Goal: Task Accomplishment & Management: Manage account settings

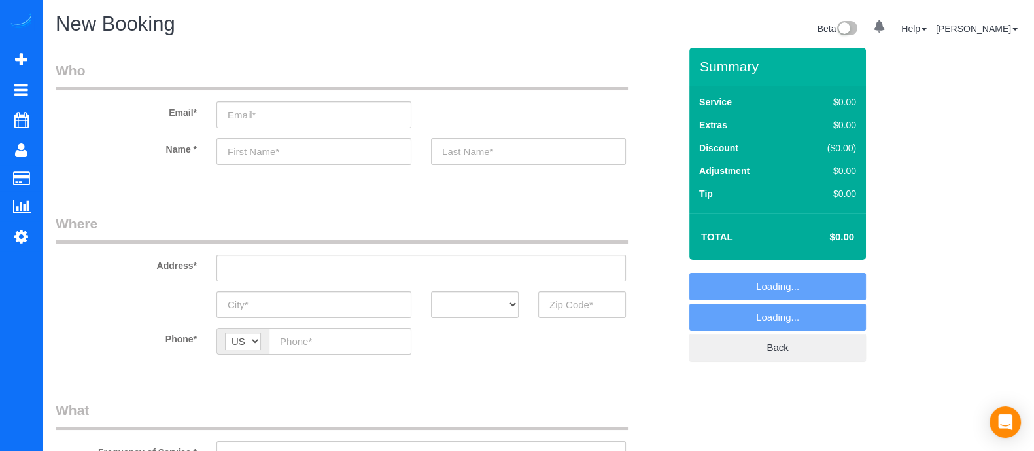
select select "object:5252"
click at [293, 152] on input "text" at bounding box center [314, 151] width 195 height 27
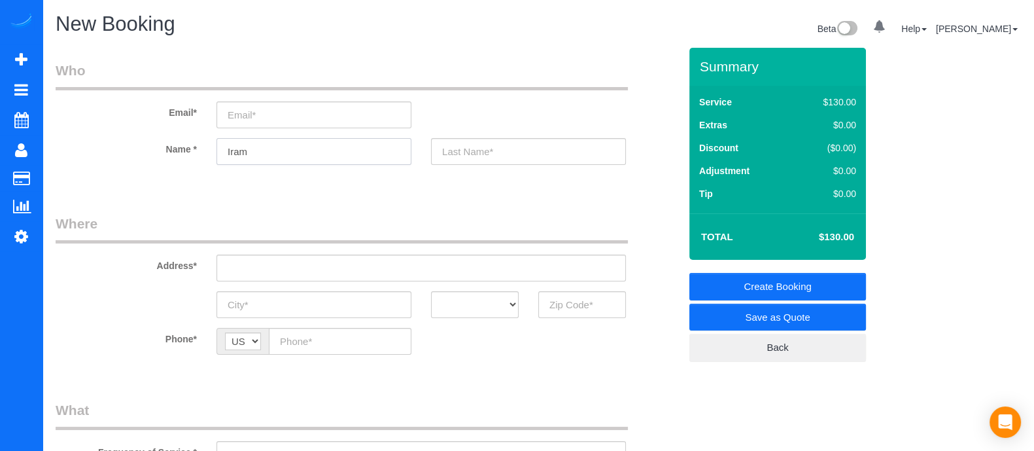
type input "Iram"
click at [585, 305] on input "text" at bounding box center [582, 304] width 88 height 27
type input "30046"
drag, startPoint x: 587, startPoint y: 309, endPoint x: 505, endPoint y: 312, distance: 81.8
click at [505, 312] on div "AK AL AR AZ CA CO CT DC DE FL GA HI IA ID IL IN KS KY LA MA MD ME MI MN MO MS M…" at bounding box center [368, 304] width 644 height 27
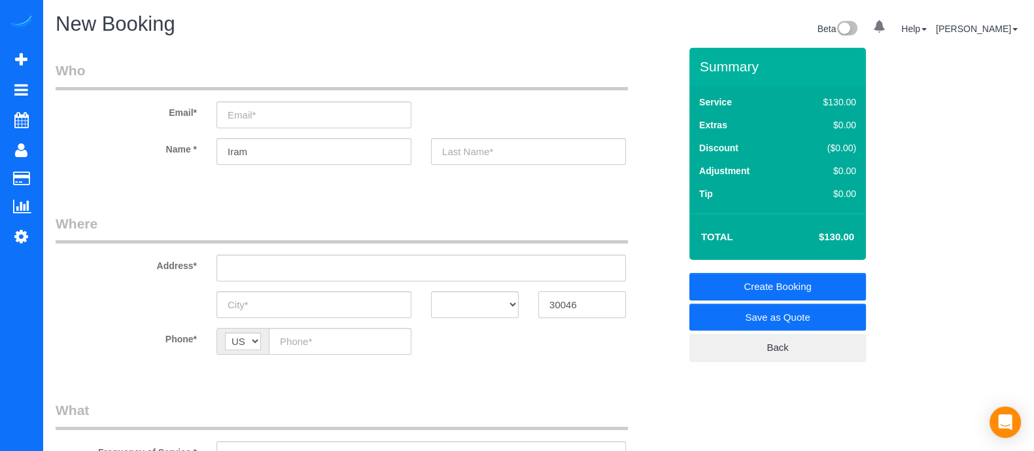
type input "30046"
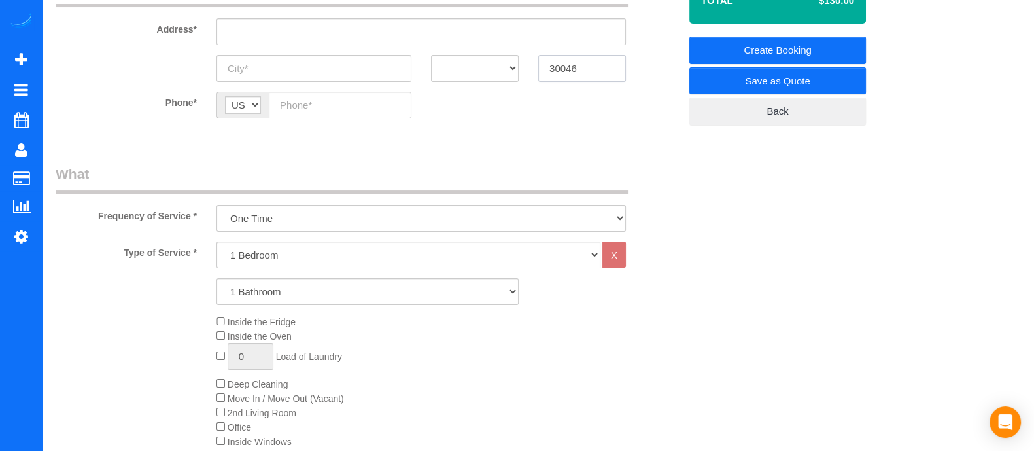
scroll to position [274, 0]
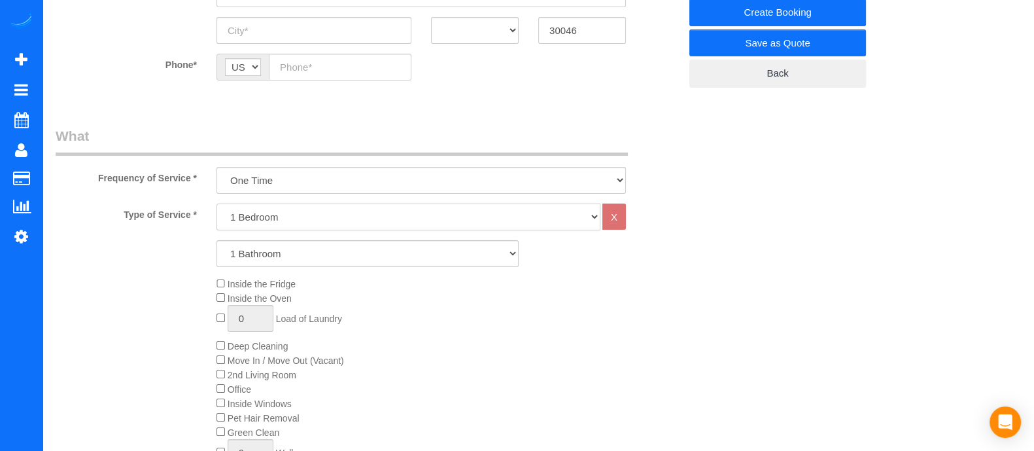
click at [249, 311] on div "Type of Service * 1 Bedroom 2 Bedrooms 3 Bedrooms 4 Bedrooms 5 Bedrooms 6 Bedro…" at bounding box center [368, 350] width 624 height 295
select select "5"
drag, startPoint x: 264, startPoint y: 213, endPoint x: 249, endPoint y: 311, distance: 100.0
click at [217, 203] on select "1 Bedroom 2 Bedrooms 3 Bedrooms 4 Bedrooms 5 Bedrooms 6 Bedrooms" at bounding box center [409, 216] width 384 height 27
click at [254, 260] on select "1 Bathroom 2 Bathrooms 3 Bathrooms 4 Bathrooms 5 Bathrooms 6 Bathrooms" at bounding box center [368, 253] width 302 height 27
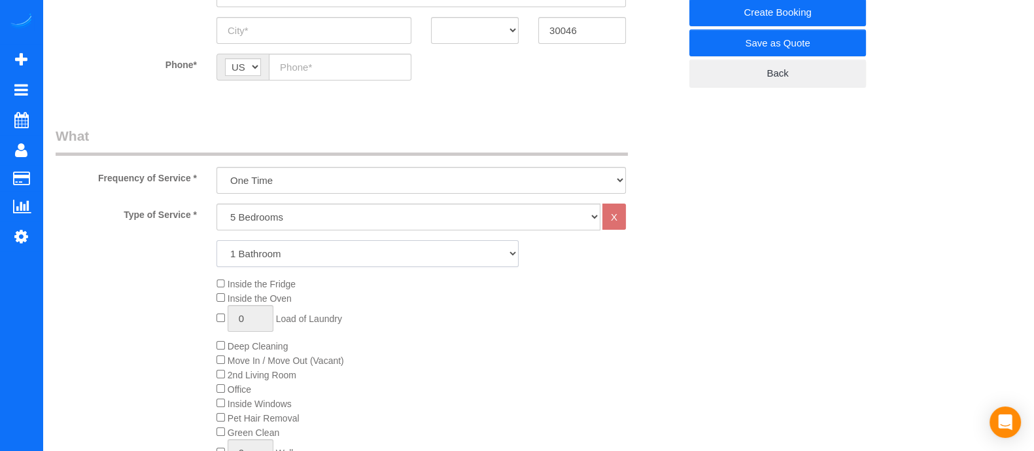
select select "3"
click at [217, 240] on select "1 Bathroom 2 Bathrooms 3 Bathrooms 4 Bathrooms 5 Bathrooms 6 Bathrooms" at bounding box center [368, 253] width 302 height 27
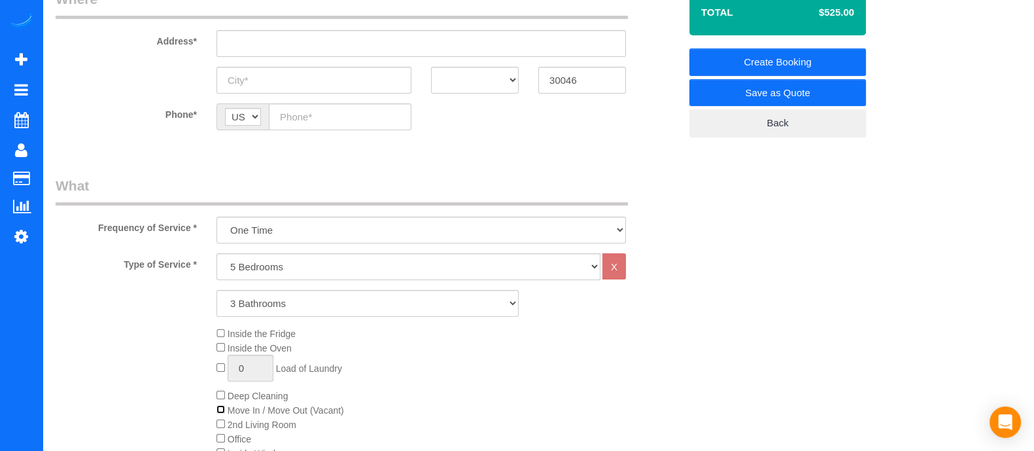
scroll to position [232, 0]
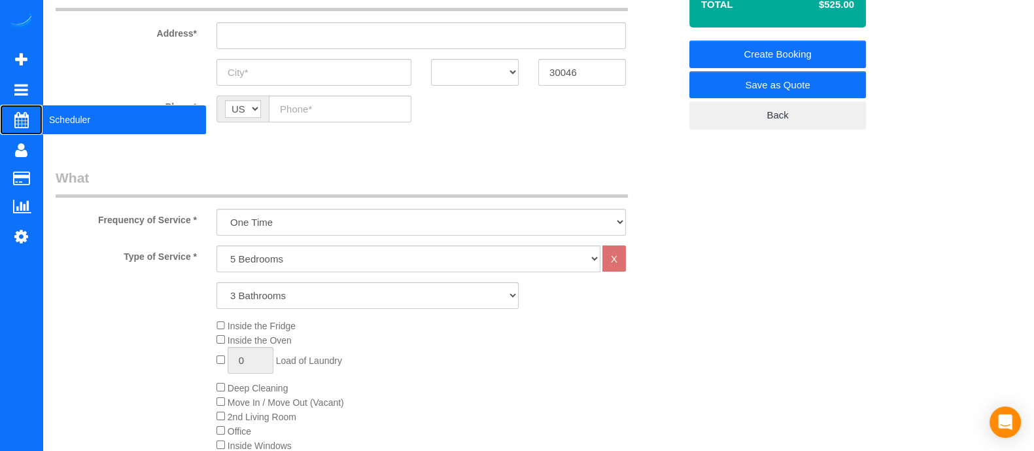
click at [76, 118] on span "Scheduler" at bounding box center [125, 120] width 164 height 30
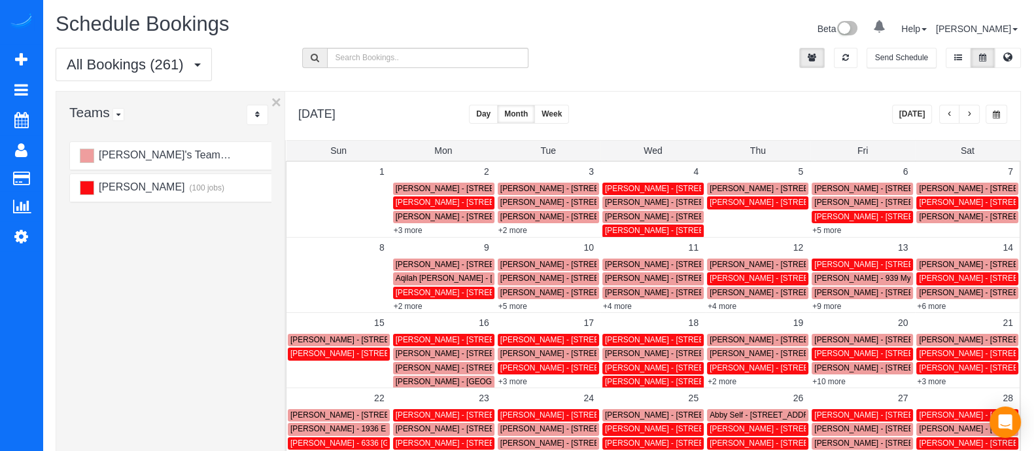
click at [968, 109] on button "button" at bounding box center [969, 114] width 21 height 19
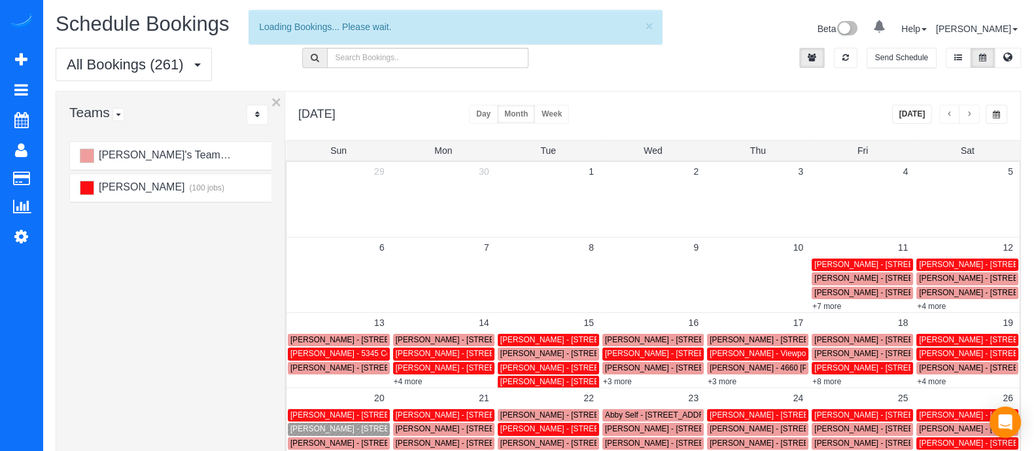
click at [968, 109] on button "button" at bounding box center [969, 114] width 21 height 19
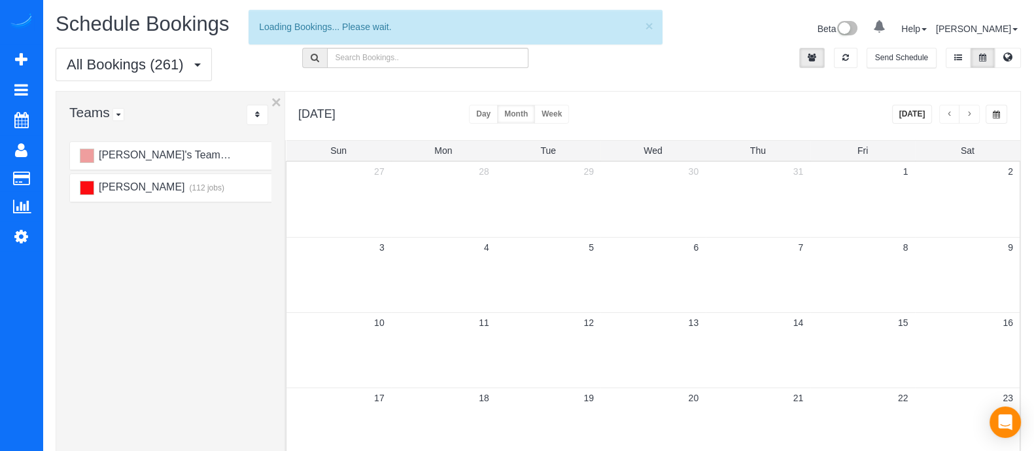
click at [968, 109] on button "button" at bounding box center [969, 114] width 21 height 19
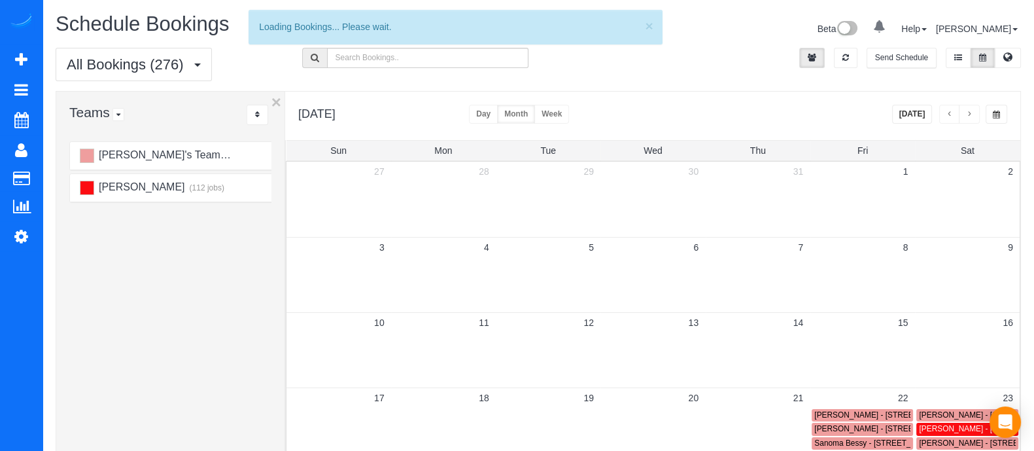
click at [967, 119] on button "button" at bounding box center [969, 114] width 21 height 19
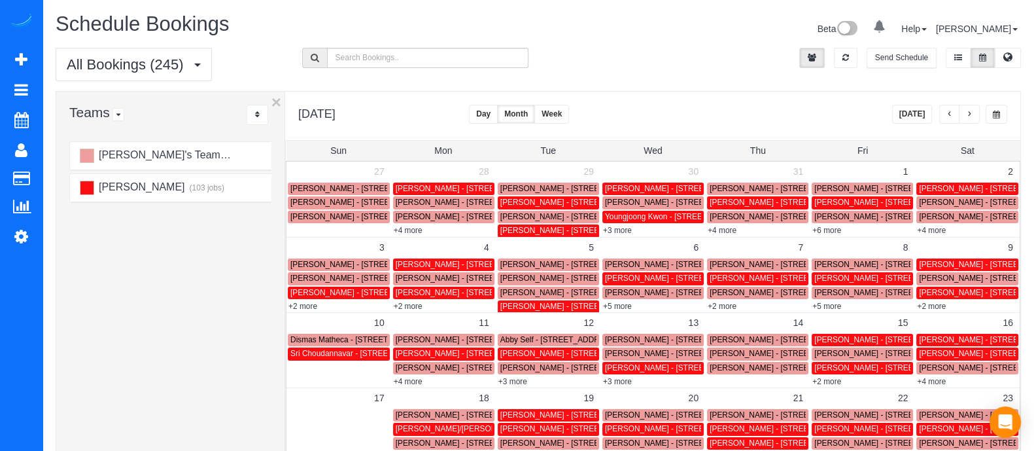
click at [975, 113] on button "button" at bounding box center [969, 114] width 21 height 19
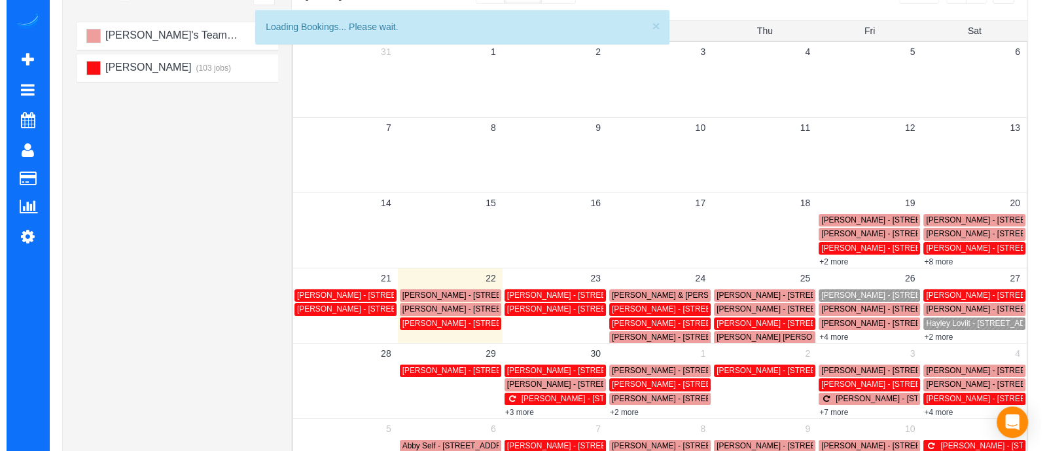
scroll to position [121, 0]
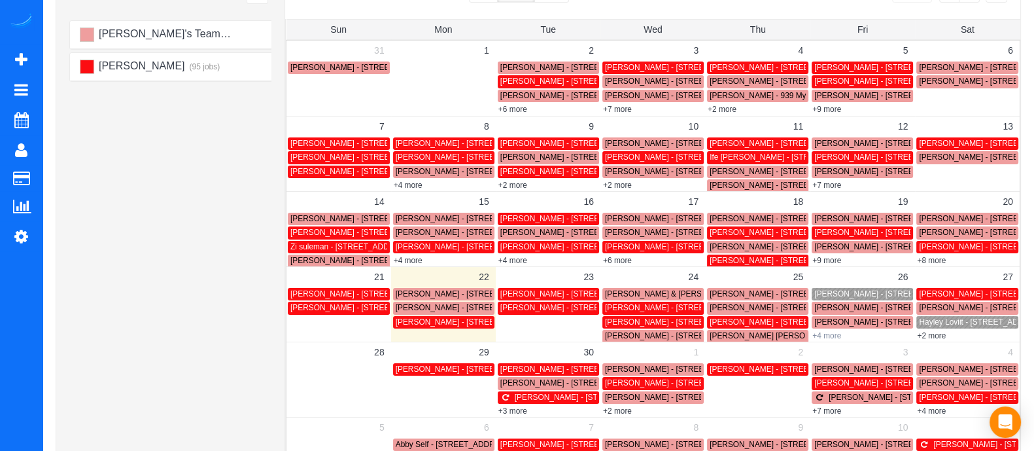
click at [824, 336] on link "+4 more" at bounding box center [826, 335] width 29 height 9
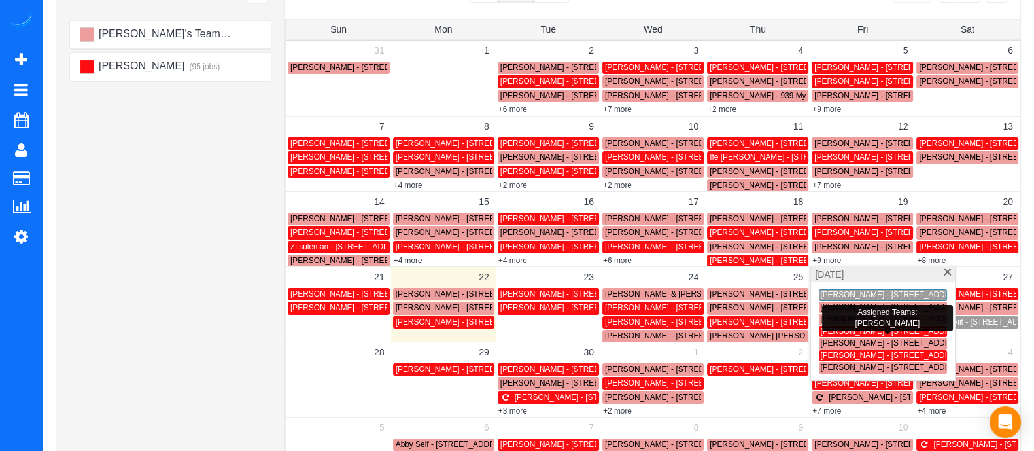
click at [842, 328] on span "Kristin Topps - 379 Ralph Mcgill Blvd. Ne, I, Atlanta, GA 30312" at bounding box center [997, 330] width 355 height 9
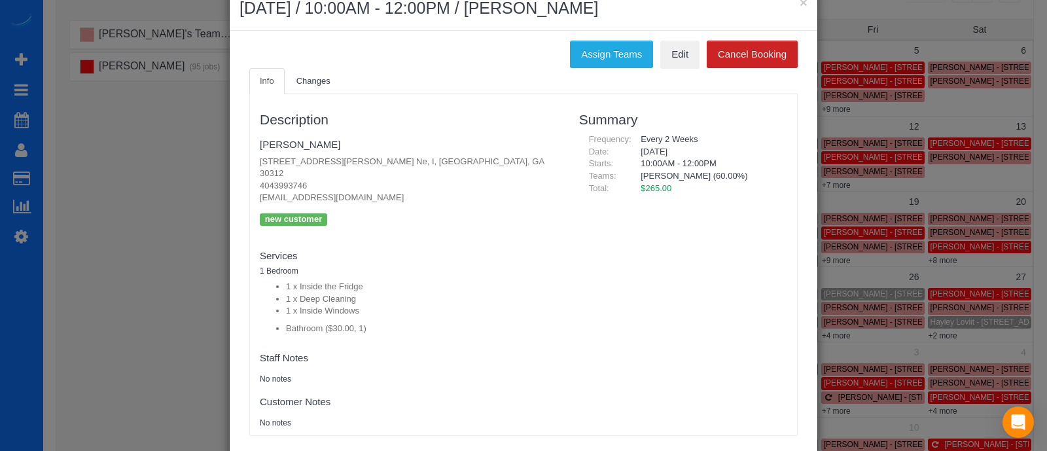
scroll to position [34, 0]
drag, startPoint x: 353, startPoint y: 160, endPoint x: 243, endPoint y: 160, distance: 109.2
click at [250, 160] on div "Description Kristin Topps 379 Ralph Mcgill Blvd. Ne, I, Atlanta, GA 30312 40439…" at bounding box center [409, 264] width 319 height 328
copy p "379 Ralph Mcgill Blvd. Ne,"
click at [485, 266] on div "1 Bedroom 1 x Inside the Fridge 1 x Deep Cleaning 1 x Inside Windows Bathroom (…" at bounding box center [410, 300] width 300 height 68
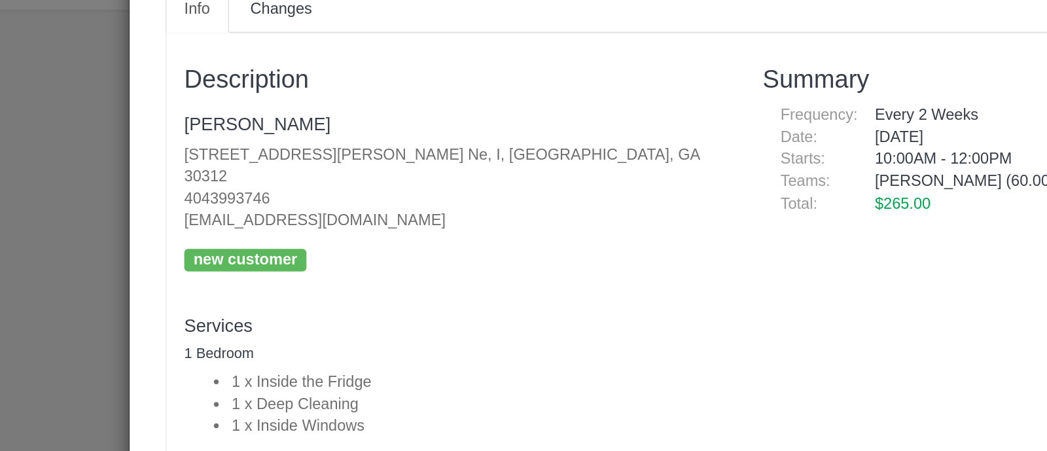
scroll to position [121, 0]
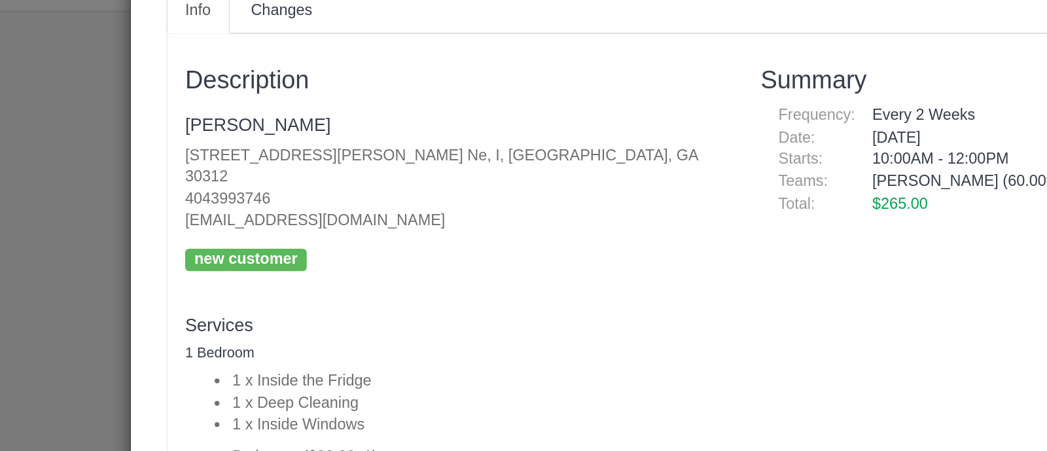
click at [355, 160] on p "379 Ralph Mcgill Blvd. Ne, I, Atlanta, GA 30312 4043993746 kdtopps@gmail.com" at bounding box center [410, 179] width 300 height 48
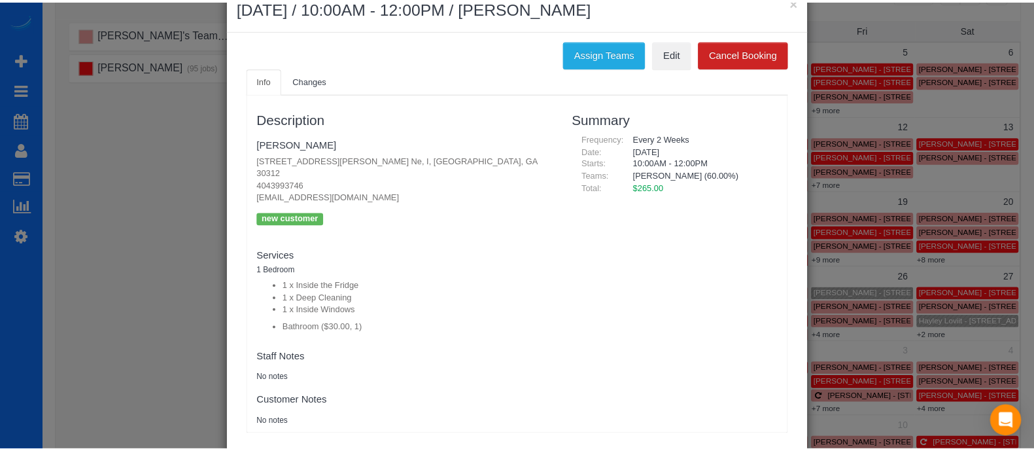
scroll to position [0, 0]
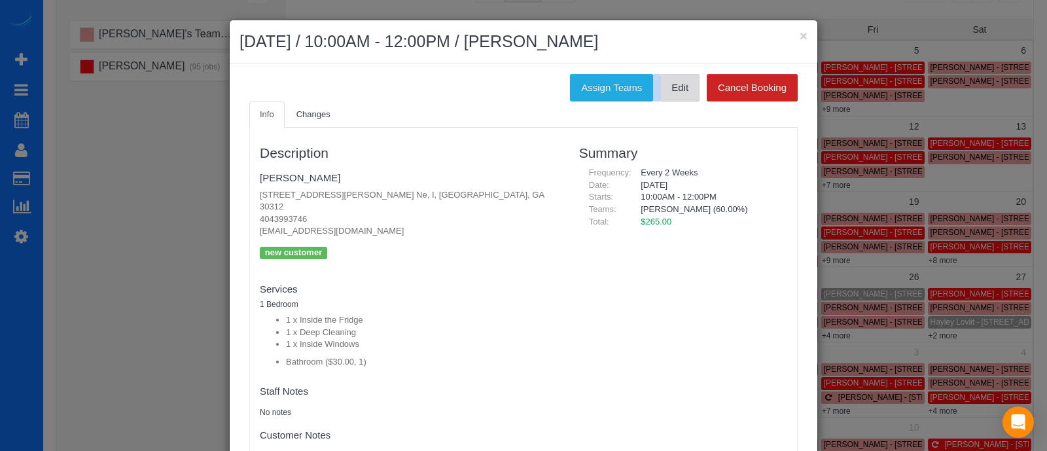
drag, startPoint x: 1043, startPoint y: 77, endPoint x: 674, endPoint y: 80, distance: 369.6
click at [674, 80] on div "Assign Teams Edit Cancel Booking Info Changes Description Kristin Topps 379 Ral…" at bounding box center [523, 278] width 587 height 428
click at [674, 80] on link "Edit" at bounding box center [679, 87] width 39 height 27
click at [799, 35] on button "×" at bounding box center [803, 36] width 8 height 14
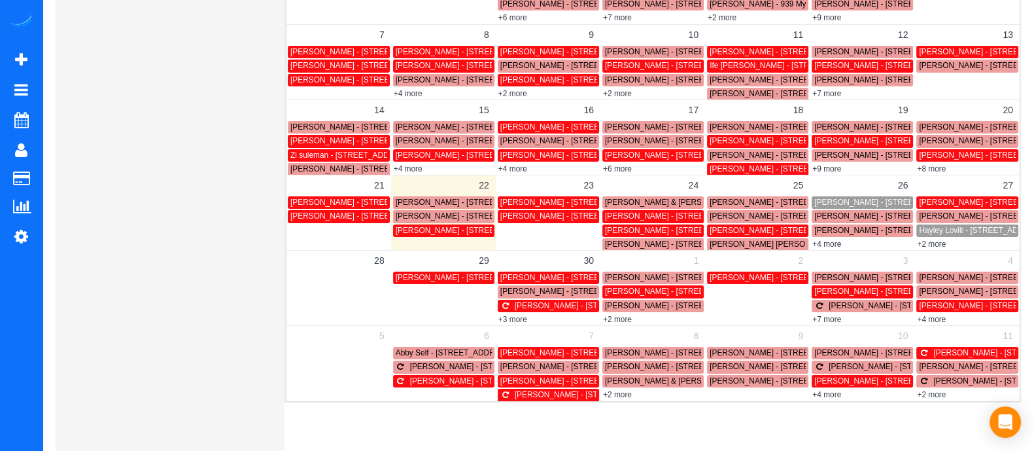
scroll to position [213, 0]
click at [833, 243] on link "+4 more" at bounding box center [826, 243] width 29 height 9
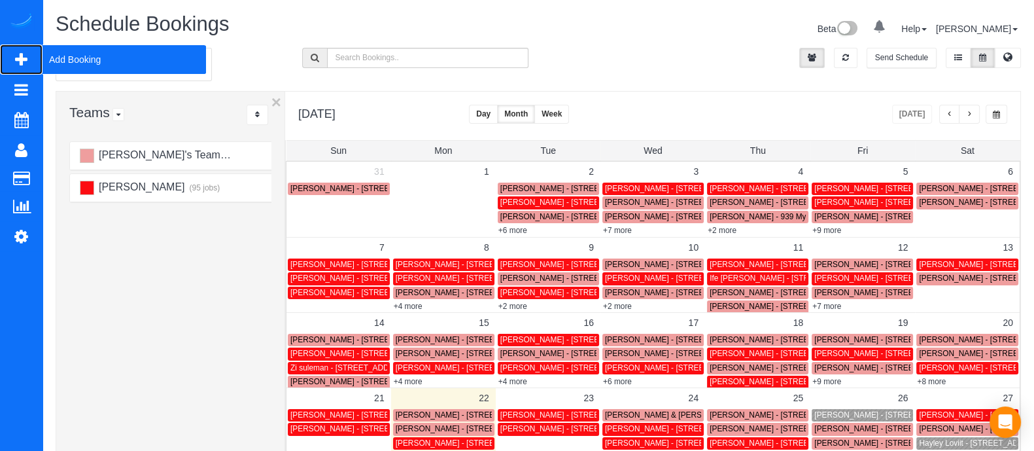
click at [88, 58] on span "Add Booking" at bounding box center [125, 59] width 164 height 30
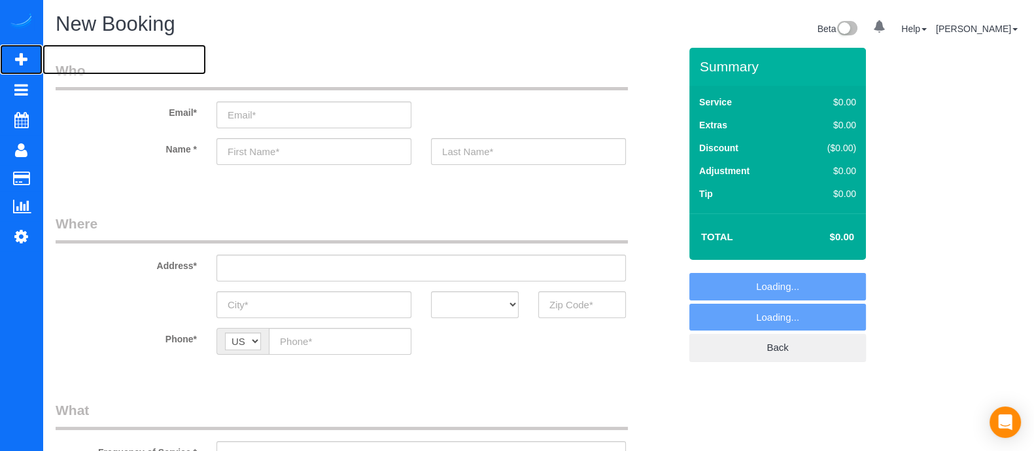
select select "object:5960"
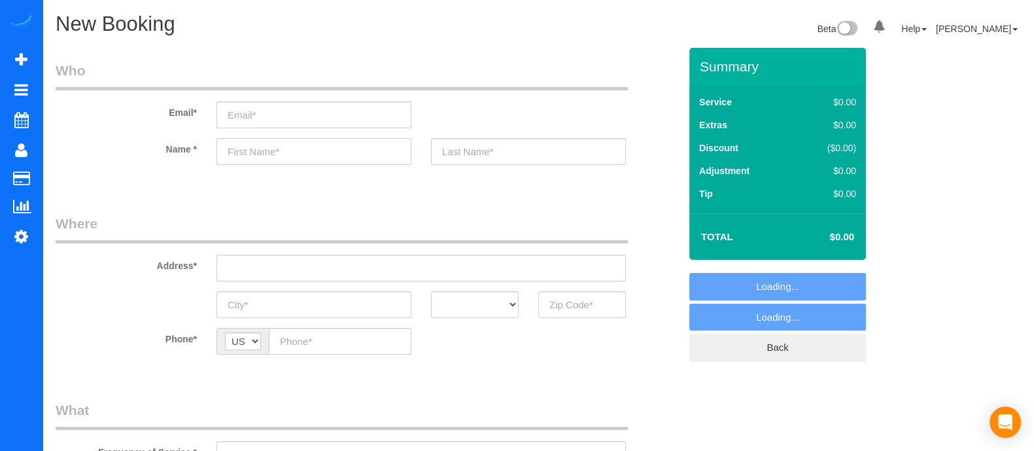
paste input "Kellie Fields"
type input "Kellie Fields"
click at [334, 150] on input "Kellie Fields" at bounding box center [314, 151] width 195 height 27
select select "object:6039"
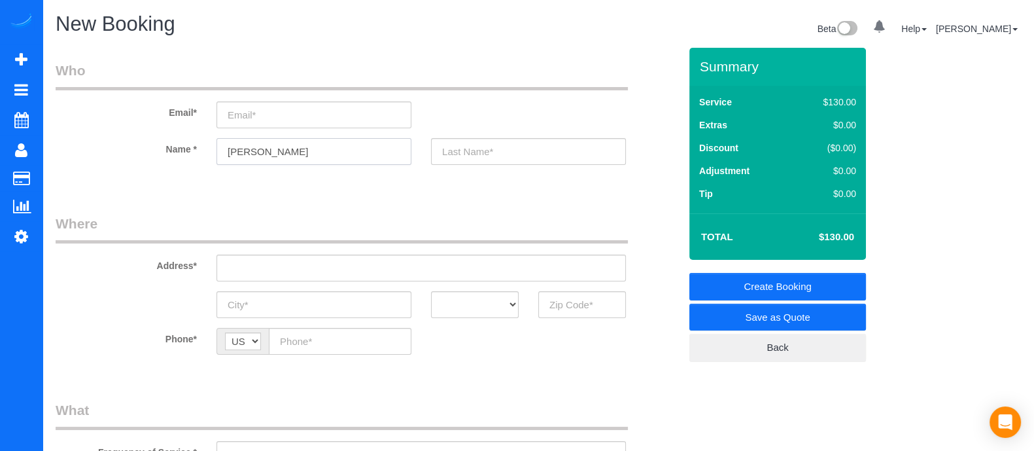
drag, startPoint x: 286, startPoint y: 148, endPoint x: 251, endPoint y: 143, distance: 35.7
click at [251, 143] on input "Kellie Fields" at bounding box center [314, 151] width 195 height 27
type input "Kellie"
paste input "Fields"
click at [453, 149] on input "Fields" at bounding box center [528, 151] width 195 height 27
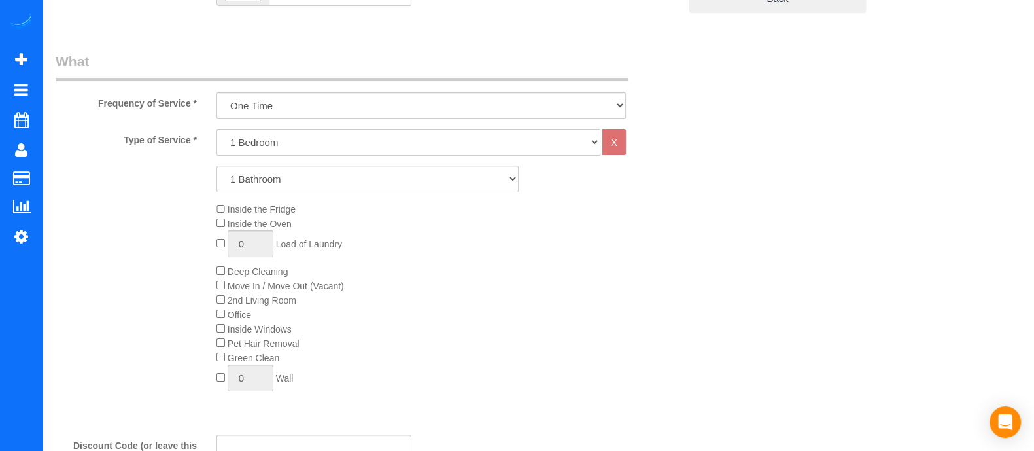
scroll to position [328, 0]
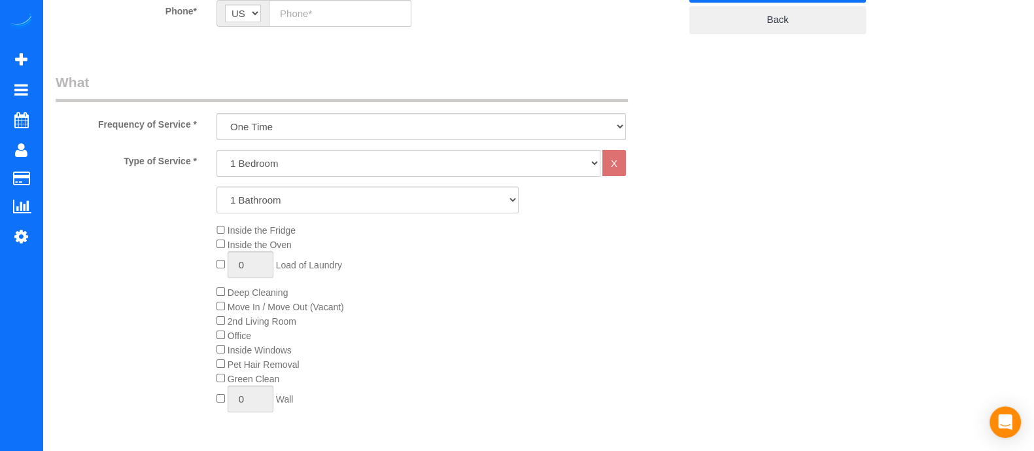
type input "Fields"
click at [332, 167] on select "1 Bedroom 2 Bedrooms 3 Bedrooms 4 Bedrooms 5 Bedrooms 6 Bedrooms" at bounding box center [409, 163] width 384 height 27
select select "2"
click at [217, 150] on select "1 Bedroom 2 Bedrooms 3 Bedrooms 4 Bedrooms 5 Bedrooms 6 Bedrooms" at bounding box center [409, 163] width 384 height 27
drag, startPoint x: 324, startPoint y: 172, endPoint x: 291, endPoint y: 203, distance: 45.3
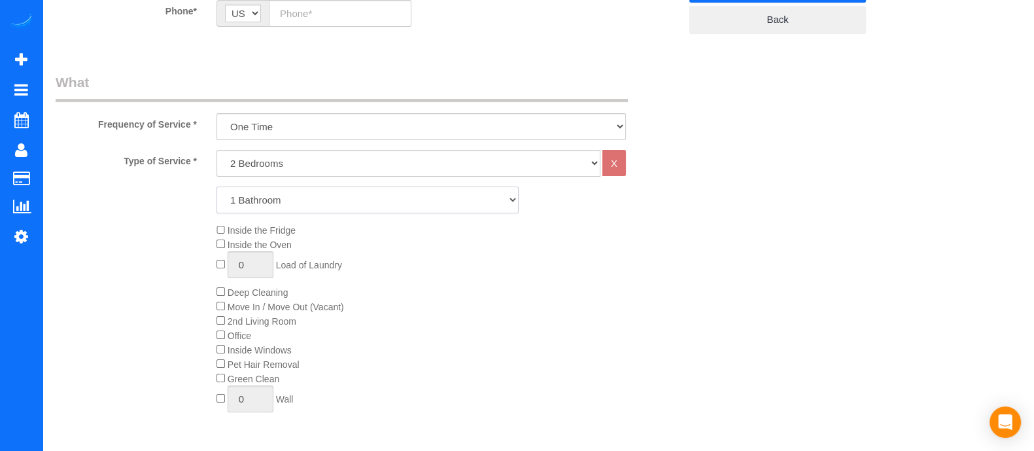
click at [291, 203] on select "1 Bathroom 2 Bathrooms 3 Bathrooms 4 Bathrooms 5 Bathrooms 6 Bathrooms" at bounding box center [368, 199] width 302 height 27
click at [217, 186] on select "1 Bathroom 2 Bathrooms 3 Bathrooms 4 Bathrooms 5 Bathrooms 6 Bathrooms" at bounding box center [368, 199] width 302 height 27
click at [273, 204] on select "1 Bathroom 2 Bathrooms 3 Bathrooms 4 Bathrooms 5 Bathrooms 6 Bathrooms" at bounding box center [368, 199] width 302 height 27
select select "2"
click at [217, 186] on select "1 Bathroom 2 Bathrooms 3 Bathrooms 4 Bathrooms 5 Bathrooms 6 Bathrooms" at bounding box center [368, 199] width 302 height 27
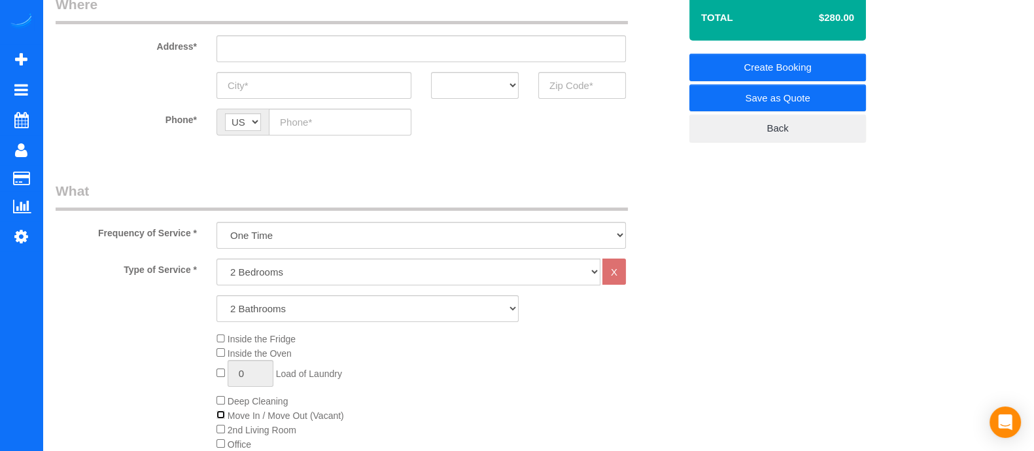
scroll to position [263, 0]
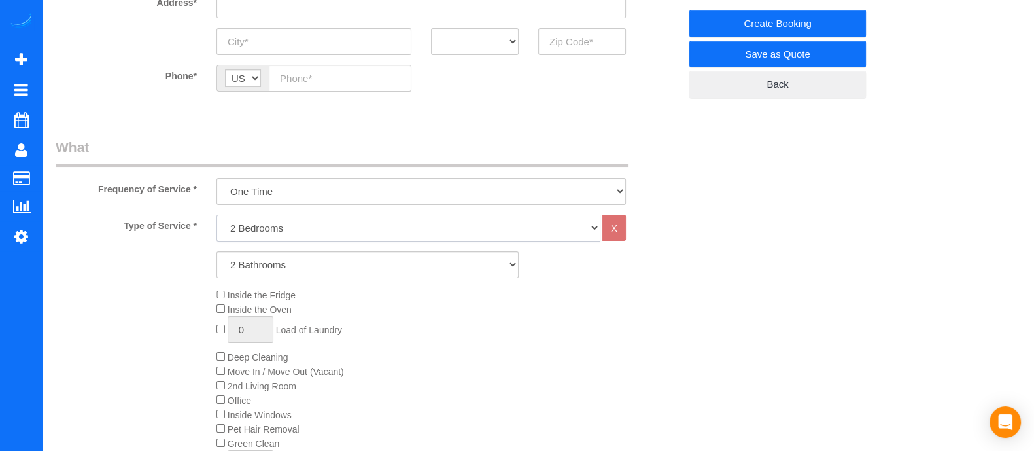
click at [257, 227] on select "1 Bedroom 2 Bedrooms 3 Bedrooms 4 Bedrooms 5 Bedrooms 6 Bedrooms" at bounding box center [409, 228] width 384 height 27
select select "3"
click at [217, 215] on select "1 Bedroom 2 Bedrooms 3 Bedrooms 4 Bedrooms 5 Bedrooms 6 Bedrooms" at bounding box center [409, 228] width 384 height 27
click at [256, 270] on select "1 Bathroom 2 Bathrooms 3 Bathrooms 4 Bathrooms 5 Bathrooms 6 Bathrooms" at bounding box center [368, 264] width 302 height 27
select select "3"
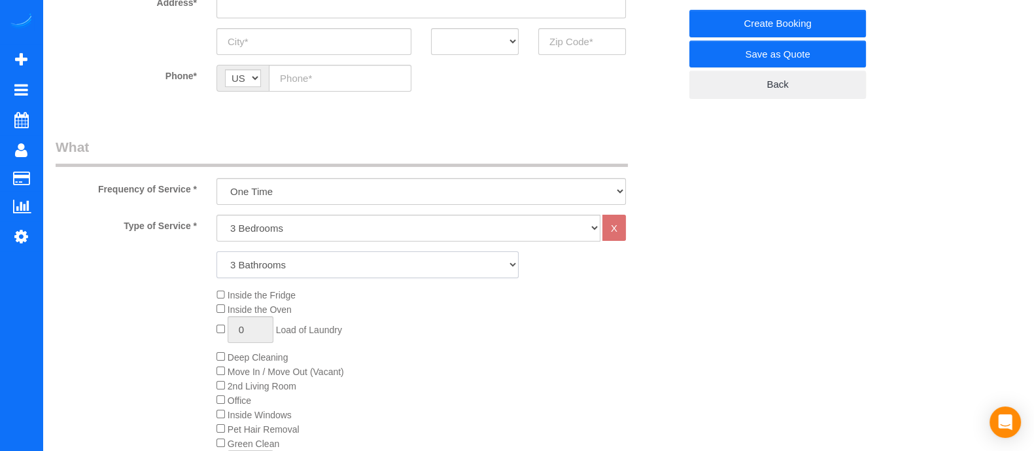
click at [217, 251] on select "1 Bathroom 2 Bathrooms 3 Bathrooms 4 Bathrooms 5 Bathrooms 6 Bathrooms" at bounding box center [368, 264] width 302 height 27
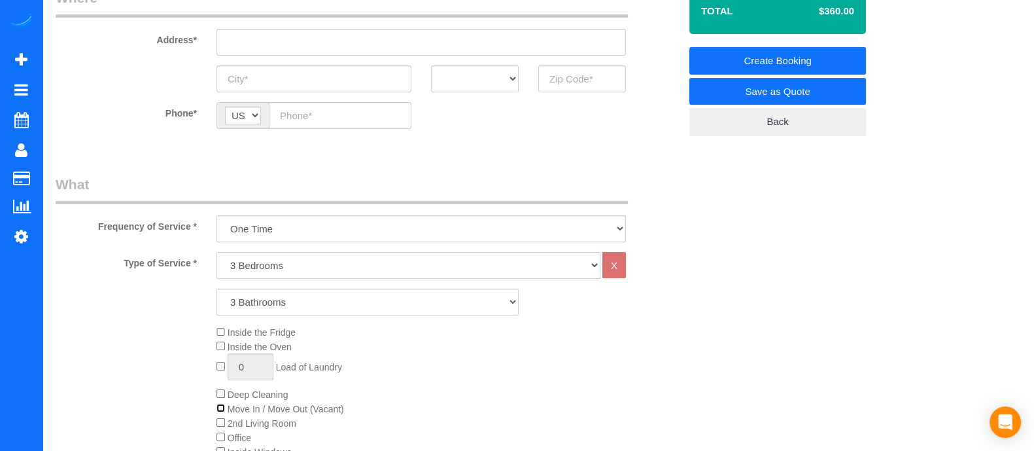
scroll to position [182, 0]
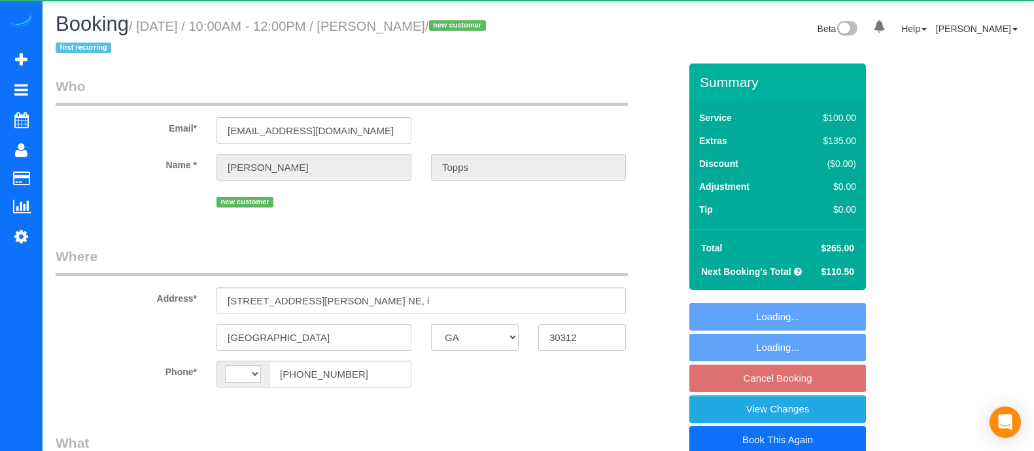
select select "GA"
select select "string:[GEOGRAPHIC_DATA]"
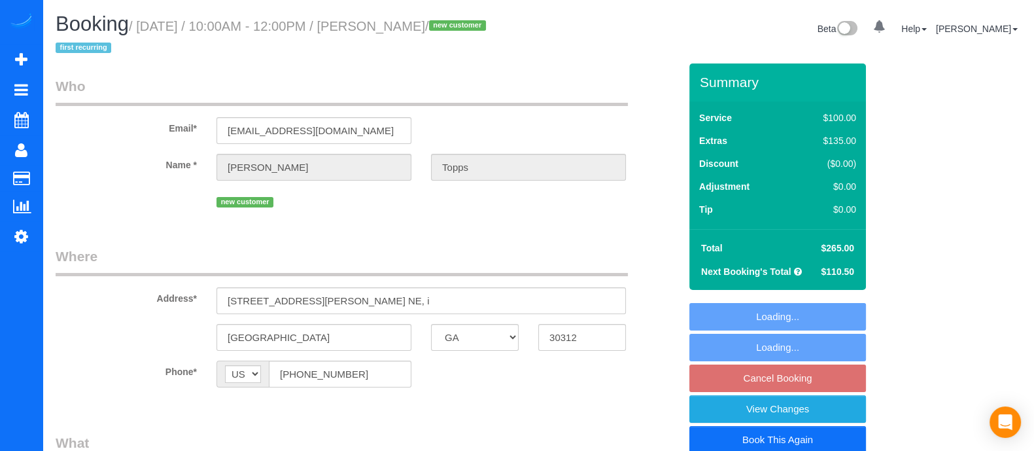
select select "spot2"
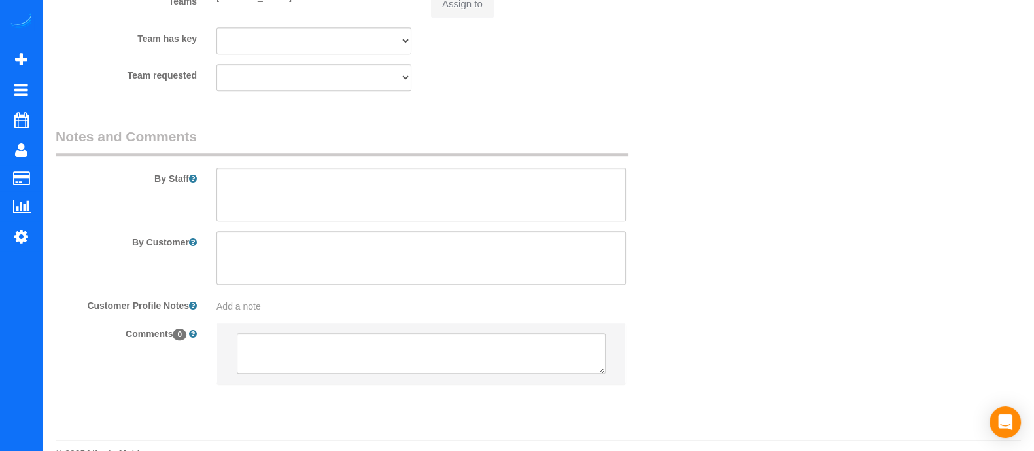
scroll to position [1222, 0]
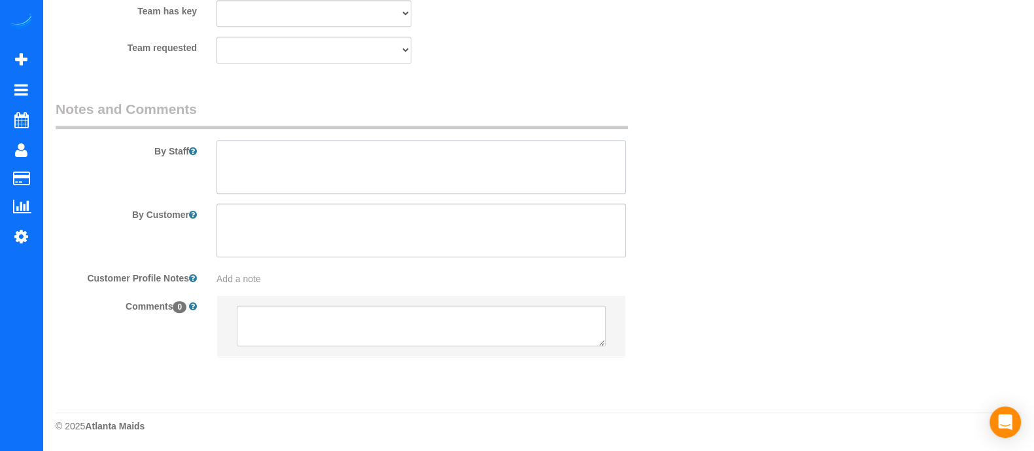
click at [305, 167] on textarea at bounding box center [421, 167] width 409 height 54
type textarea "The ke"
select select "string:fspay-feda2794-f291-43b4-8c63-327574d12b4e"
type textarea "The key"
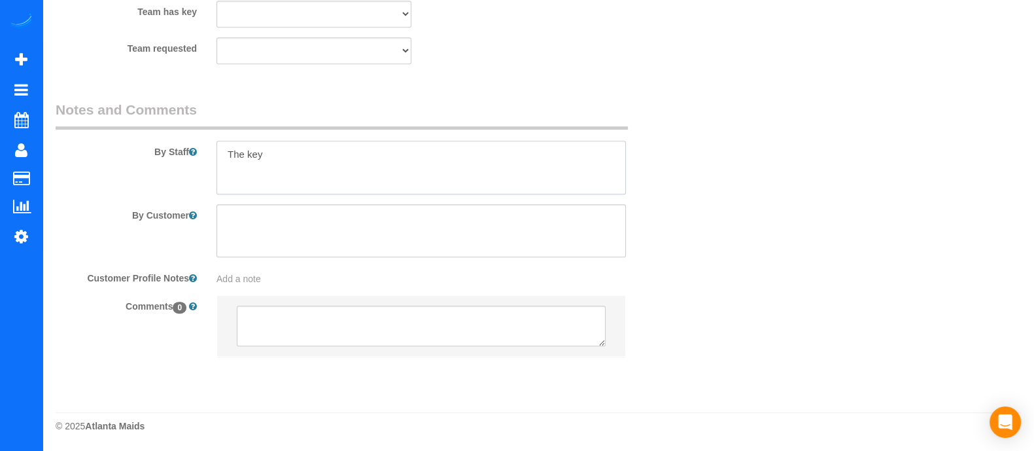
select select "object:639"
type textarea "The key will"
select select "number:4"
select select "number:6"
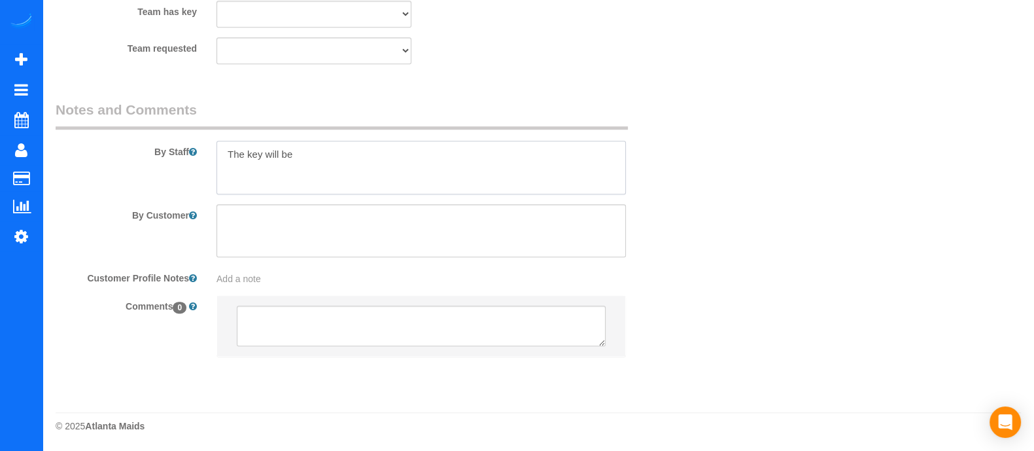
type textarea "The key will be"
select select "object:773"
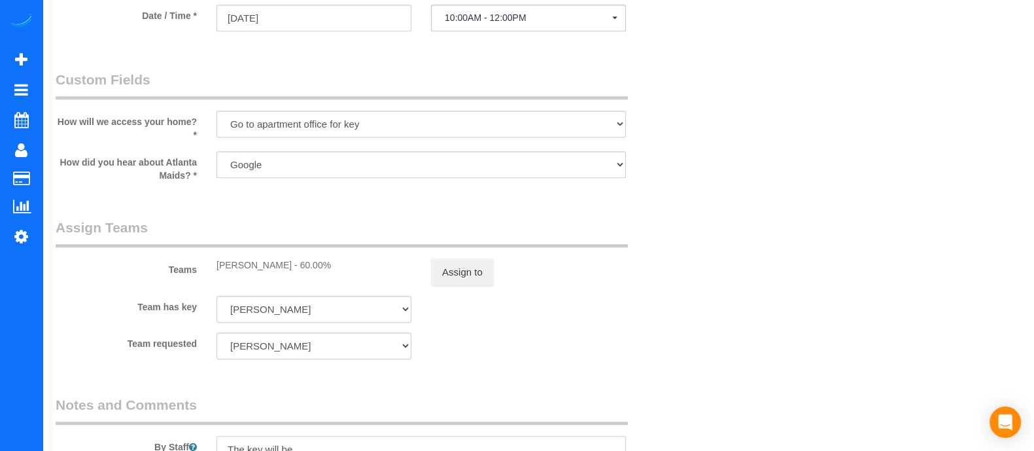
scroll to position [1472, 0]
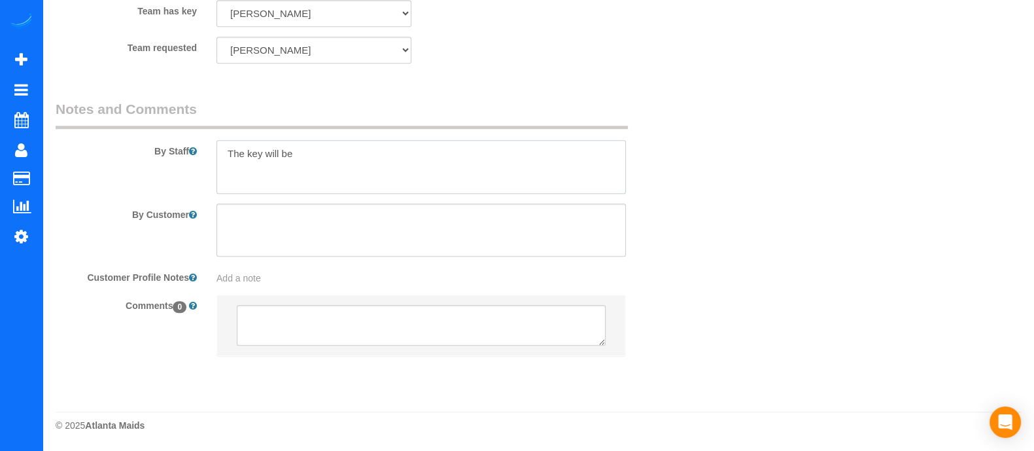
select select "spot22"
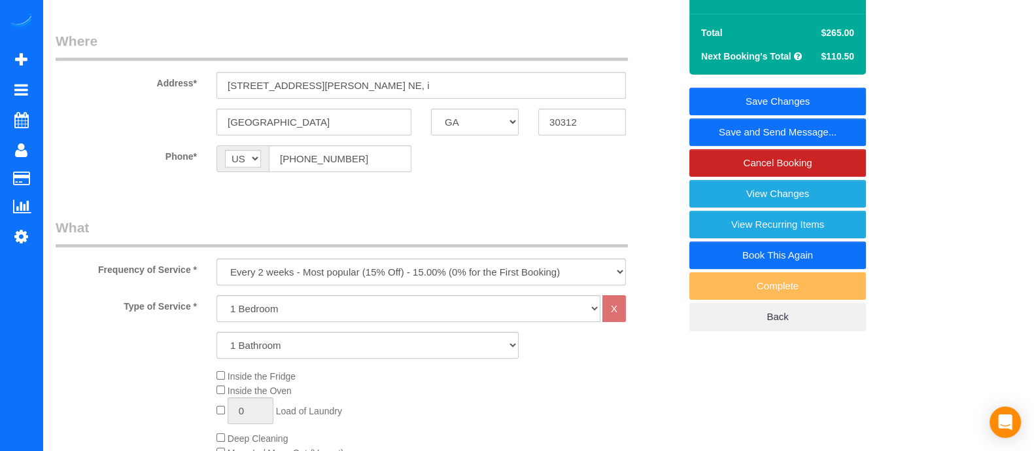
scroll to position [0, 0]
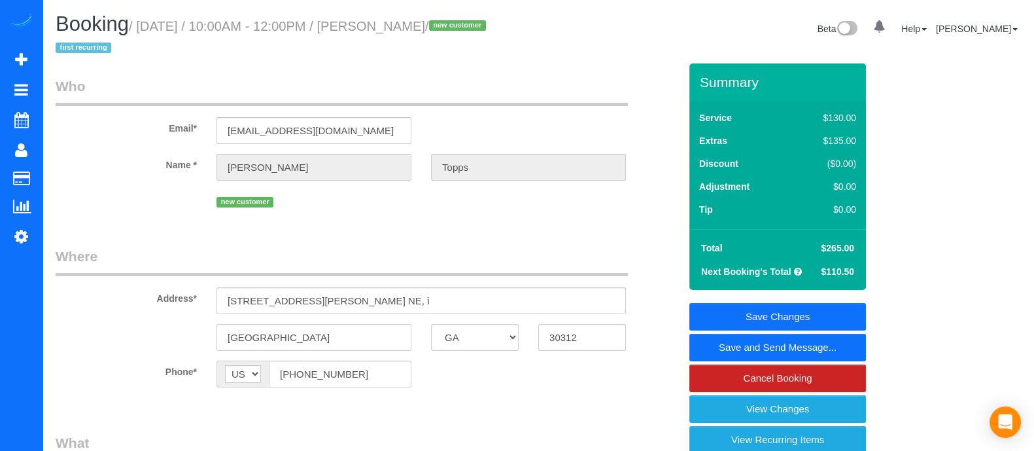
type textarea "The key will be in the front desk, and return it when your are done."
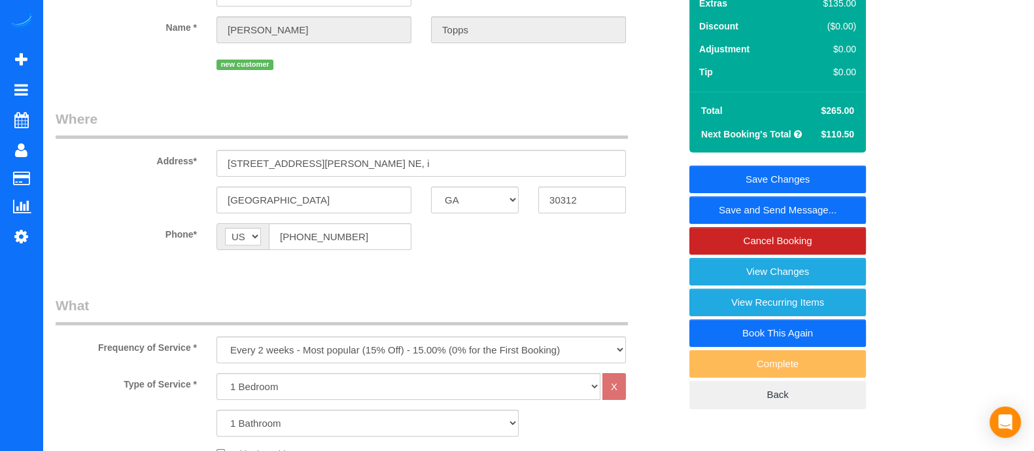
scroll to position [125, 0]
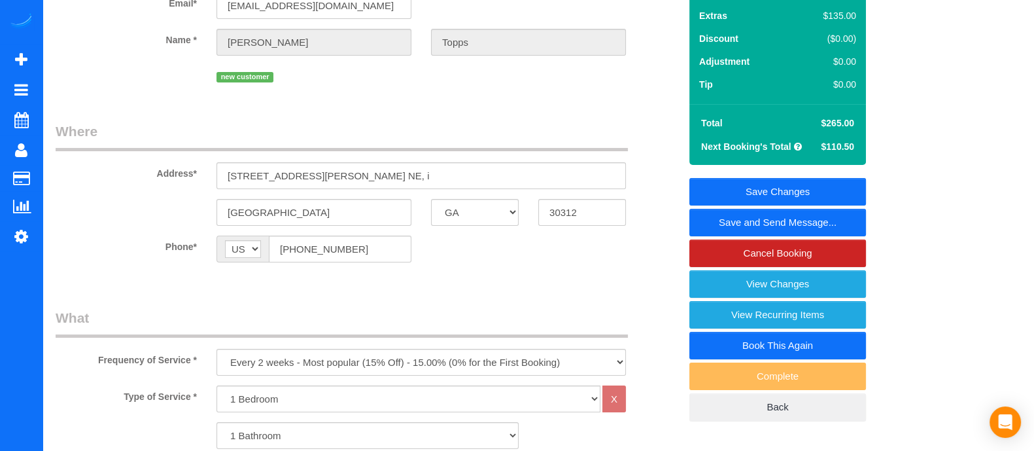
click at [769, 188] on link "Save Changes" at bounding box center [777, 191] width 177 height 27
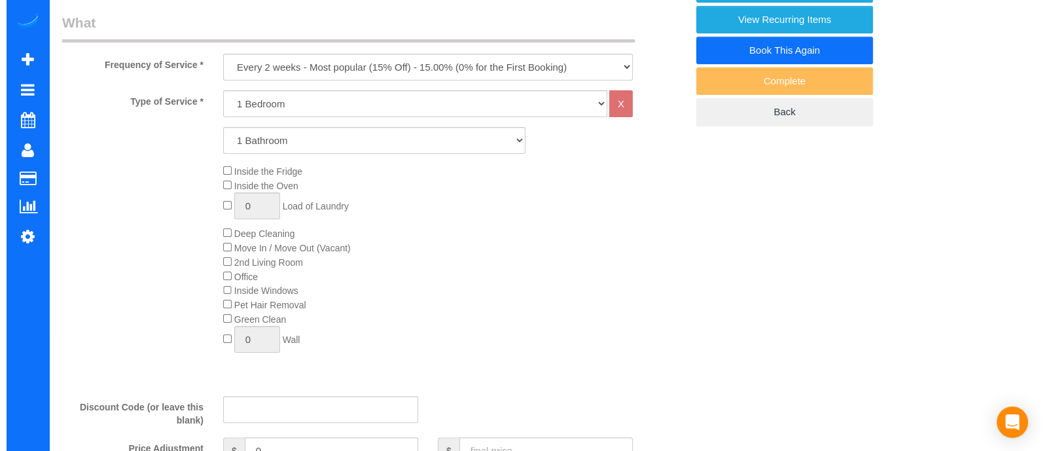
scroll to position [435, 0]
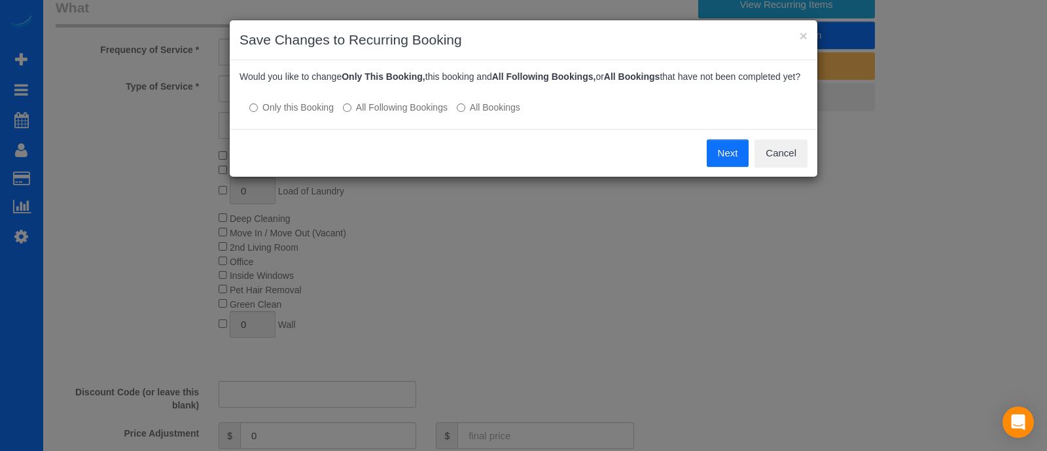
click at [393, 109] on label "All Following Bookings" at bounding box center [395, 107] width 105 height 13
click at [727, 155] on button "Save" at bounding box center [726, 152] width 44 height 27
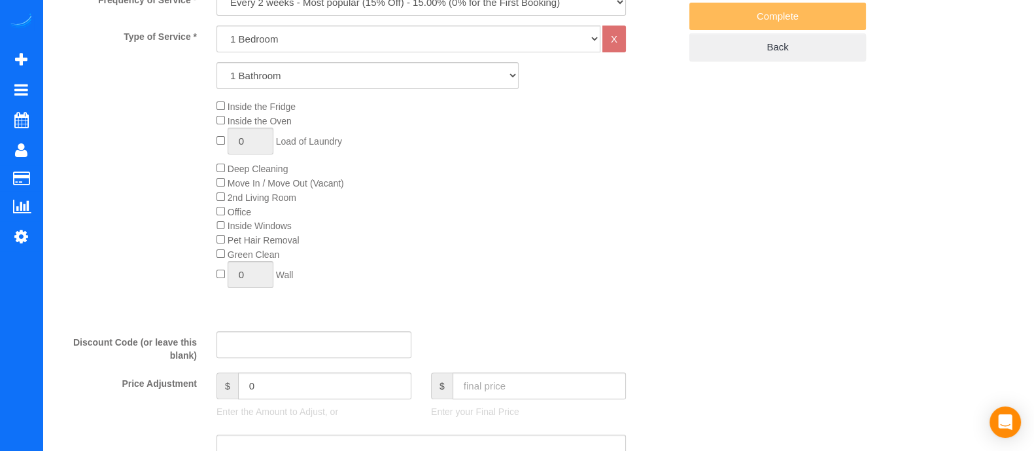
scroll to position [0, 0]
